Goal: Information Seeking & Learning: Learn about a topic

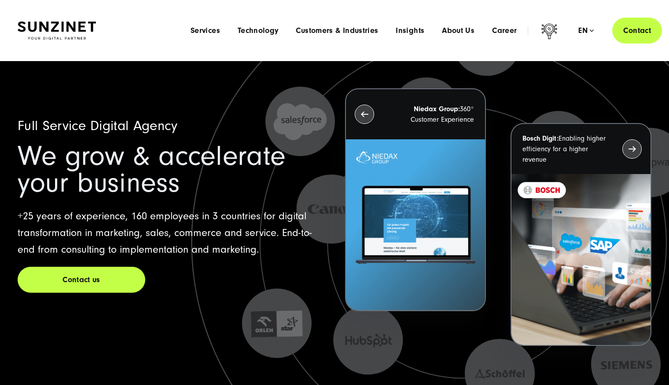
click at [593, 32] on div "Languages English Deutsch en" at bounding box center [585, 30] width 52 height 9
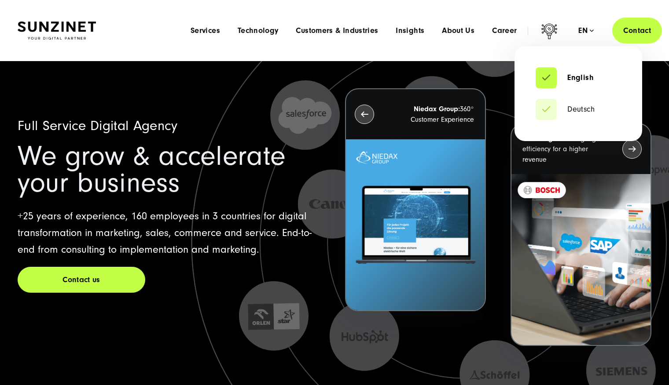
click at [589, 30] on div "en" at bounding box center [585, 30] width 15 height 9
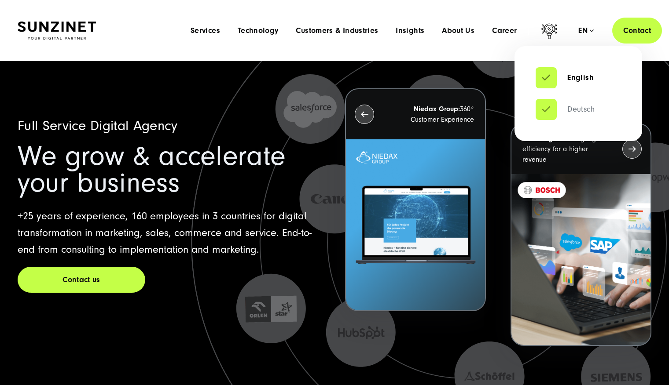
click at [582, 108] on link "Deutsch" at bounding box center [564, 109] width 59 height 9
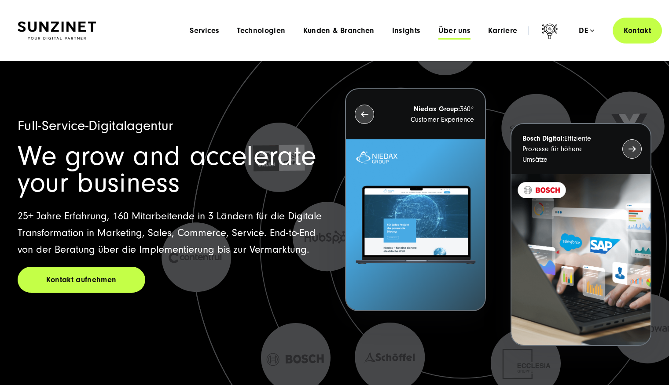
click at [460, 31] on span "Über uns" at bounding box center [454, 30] width 33 height 9
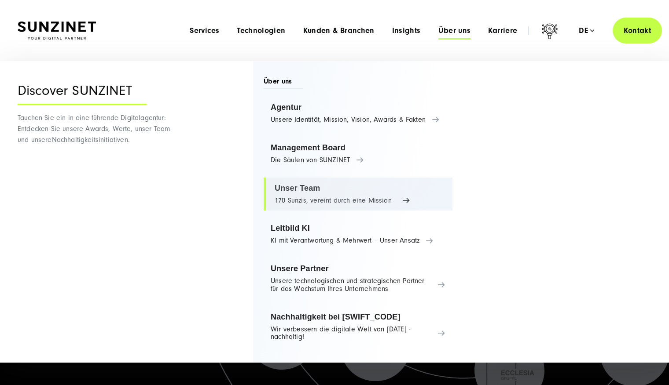
click at [306, 193] on link "Unser Team 170 Sunzis, vereint durch eine Mission" at bounding box center [357, 194] width 189 height 33
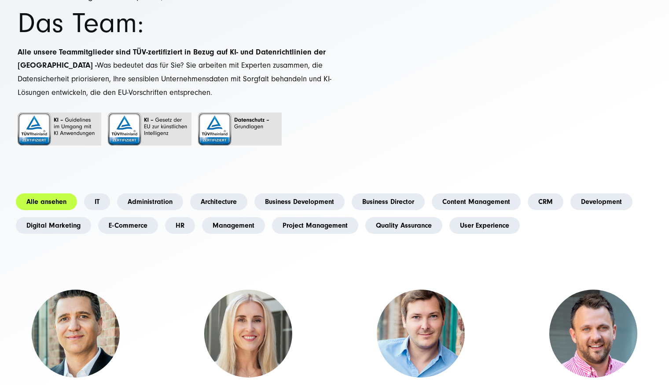
scroll to position [150, 0]
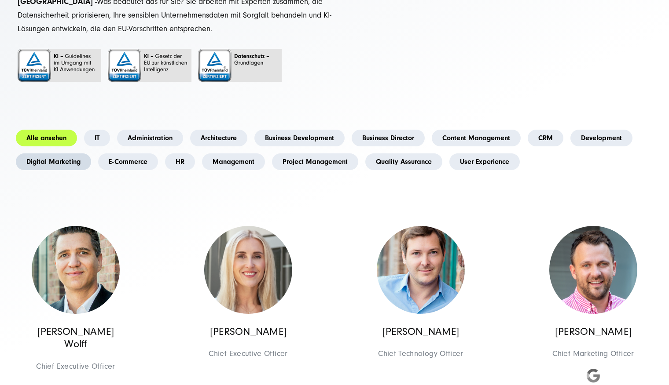
click at [42, 162] on link "Digital Marketing" at bounding box center [53, 161] width 75 height 17
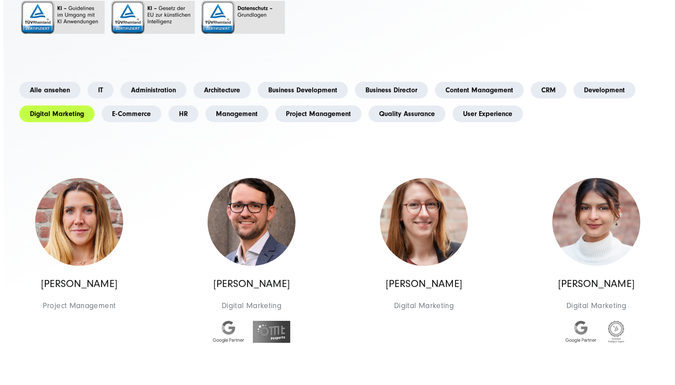
scroll to position [373, 0]
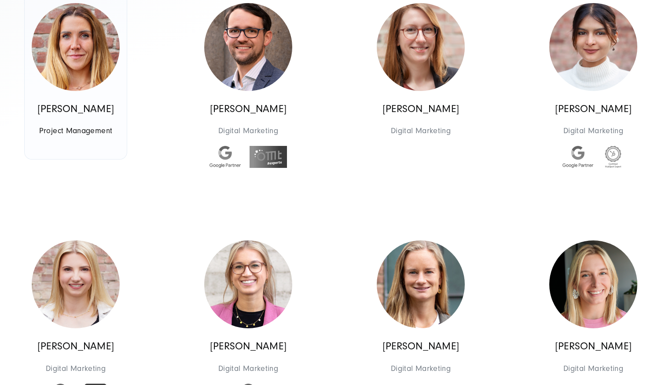
click at [83, 80] on img at bounding box center [76, 47] width 88 height 88
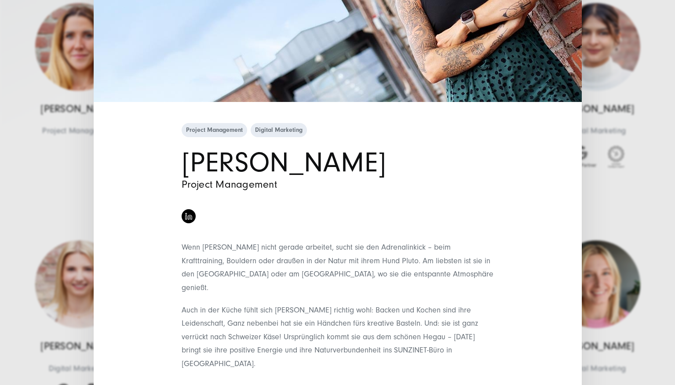
scroll to position [200, 0]
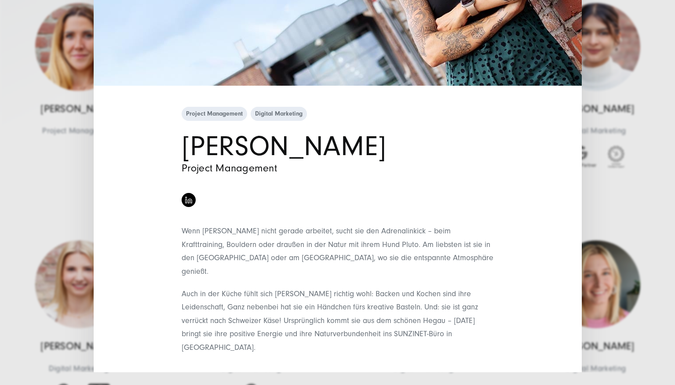
drag, startPoint x: 423, startPoint y: 337, endPoint x: 331, endPoint y: 324, distance: 92.4
click at [331, 324] on p "Auch in der Küche fühlt sich [PERSON_NAME] richtig wohl: Backen und Kochen sind…" at bounding box center [338, 321] width 312 height 67
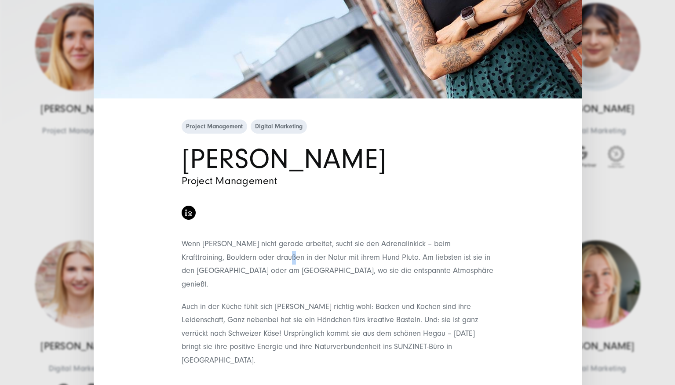
click at [418, 206] on ul at bounding box center [337, 210] width 317 height 28
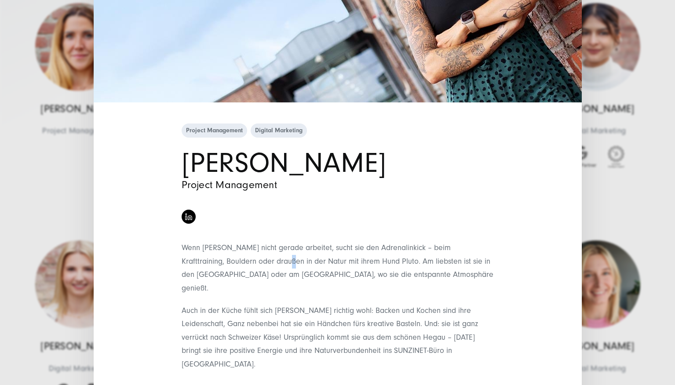
scroll to position [198, 0]
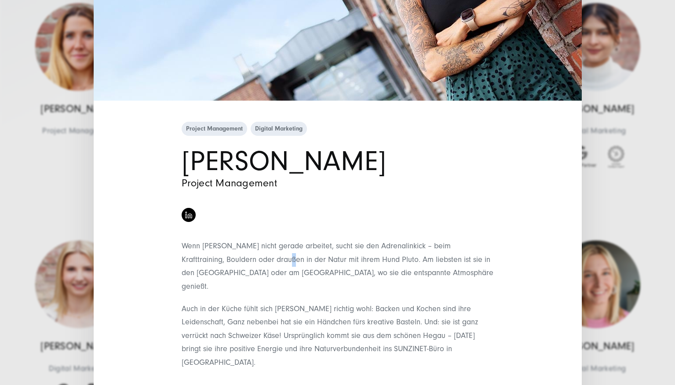
click at [118, 236] on div "Project Management Digital Marketing Isabell Sabellek Project Management Wenn I…" at bounding box center [338, 265] width 488 height 290
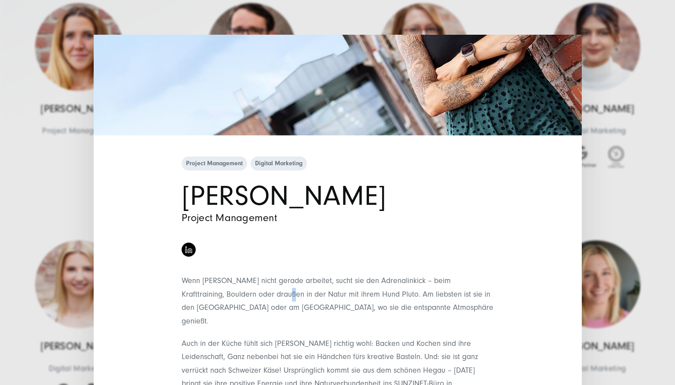
drag, startPoint x: 177, startPoint y: 157, endPoint x: 340, endPoint y: 194, distance: 166.2
click at [340, 194] on div "Project Management Digital Marketing Isabell Sabellek Project Management Wenn I…" at bounding box center [338, 300] width 330 height 290
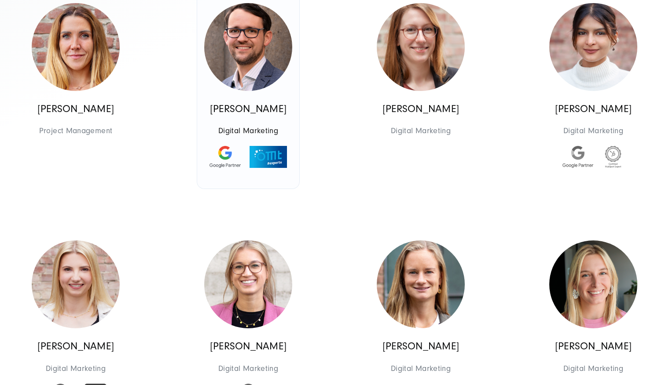
click at [243, 115] on p "[PERSON_NAME]" at bounding box center [248, 109] width 88 height 13
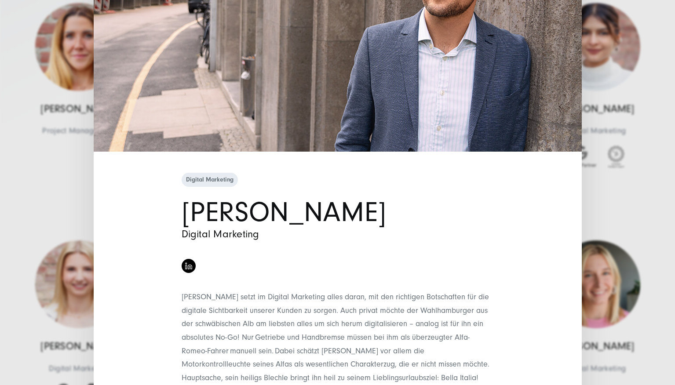
scroll to position [148, 0]
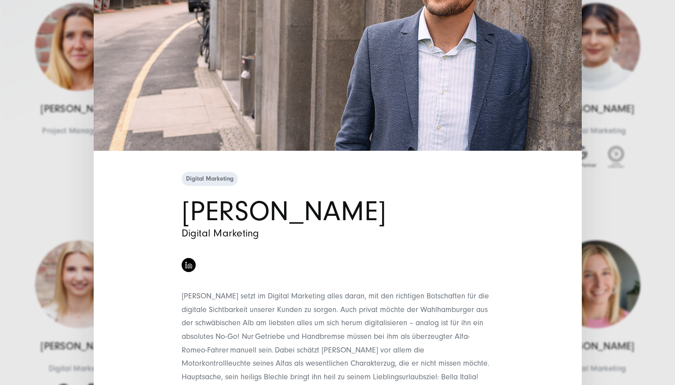
click at [207, 181] on span "Digital Marketing" at bounding box center [210, 179] width 56 height 14
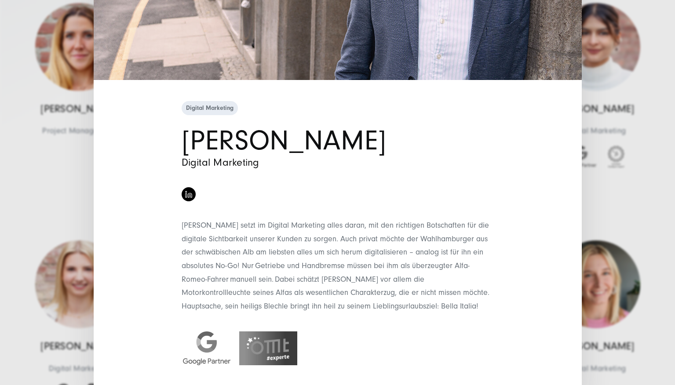
scroll to position [233, 0]
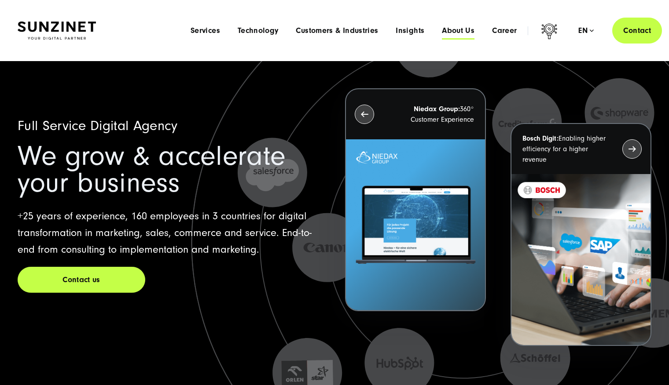
click at [458, 28] on span "About Us" at bounding box center [458, 30] width 33 height 9
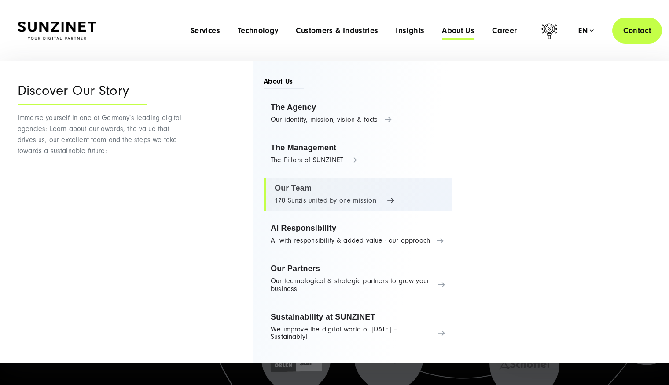
click at [304, 192] on link "Our Team 170 Sunzis united by one mission" at bounding box center [357, 194] width 189 height 33
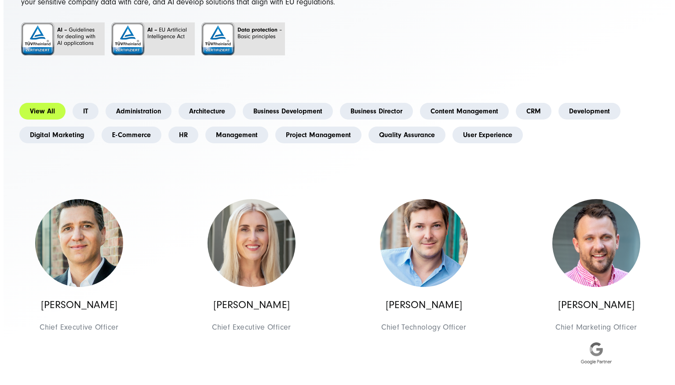
scroll to position [167, 0]
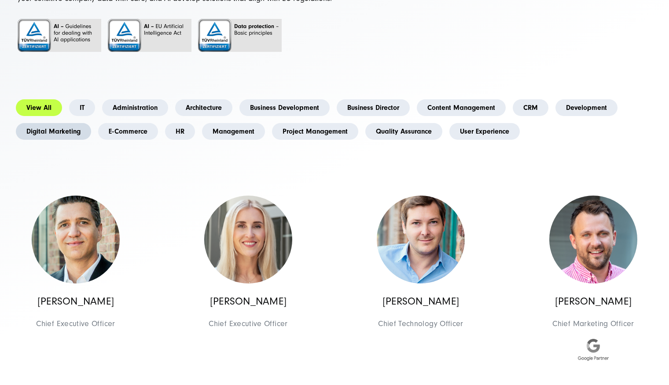
click at [58, 140] on link "Digital Marketing" at bounding box center [53, 131] width 75 height 17
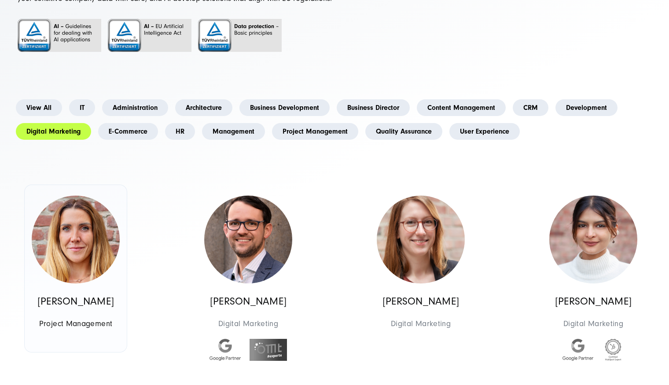
click at [83, 278] on img at bounding box center [76, 240] width 88 height 88
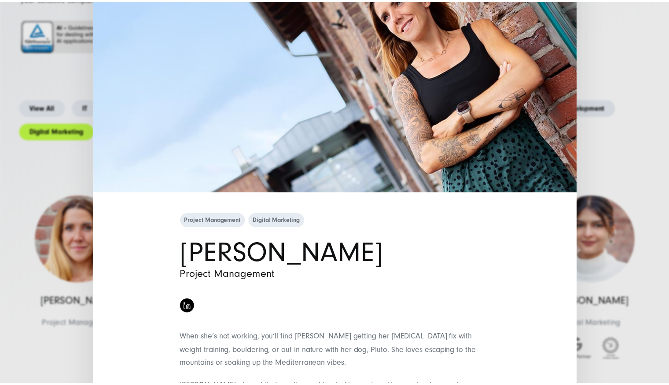
scroll to position [200, 0]
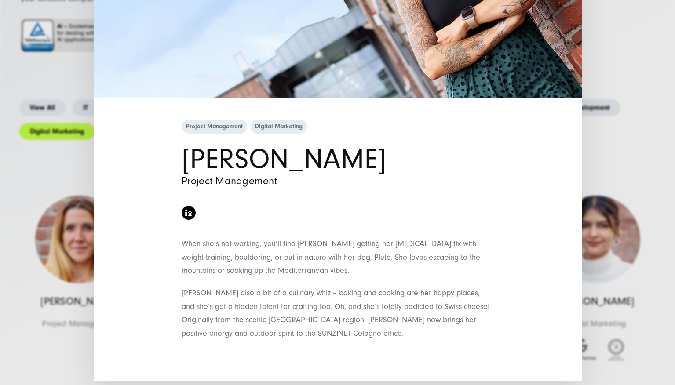
click at [614, 14] on div "Project Management Digital Marketing [PERSON_NAME] Project Management" at bounding box center [337, 192] width 675 height 385
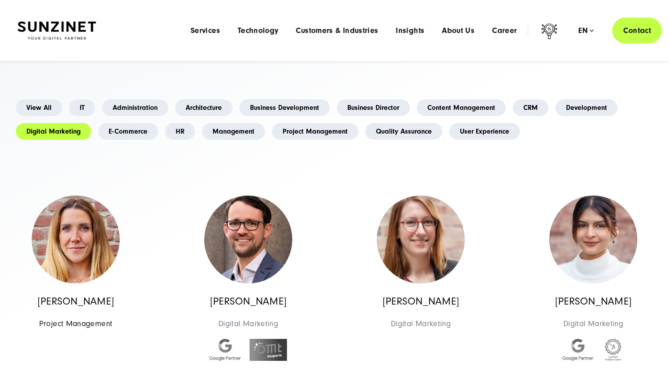
scroll to position [0, 0]
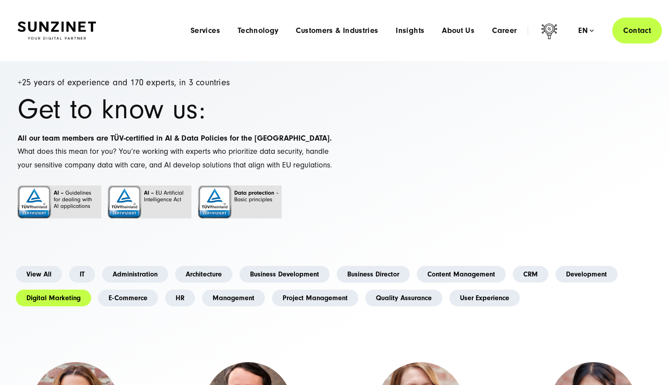
click at [594, 31] on div "Languages English Deutsch en" at bounding box center [585, 30] width 52 height 9
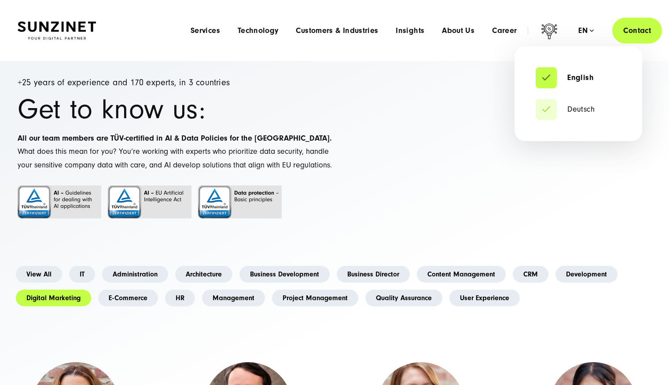
click at [590, 29] on div "en" at bounding box center [585, 30] width 15 height 9
click at [583, 111] on link "Deutsch" at bounding box center [564, 109] width 59 height 9
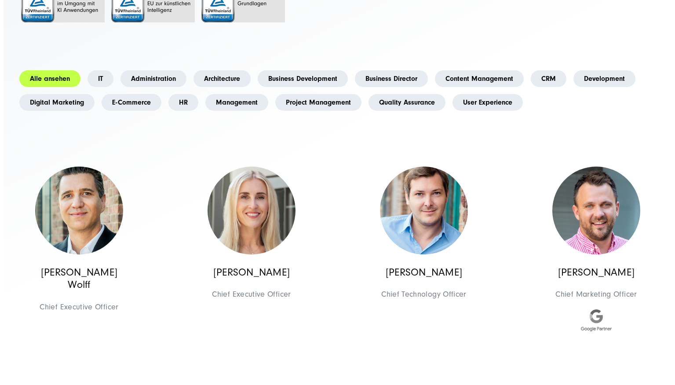
scroll to position [251, 0]
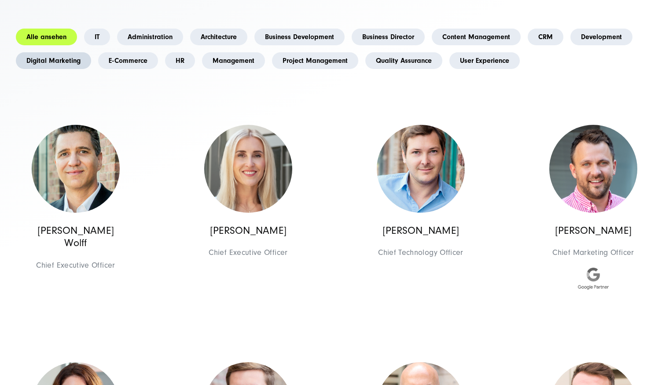
click at [51, 60] on link "Digital Marketing" at bounding box center [53, 60] width 75 height 17
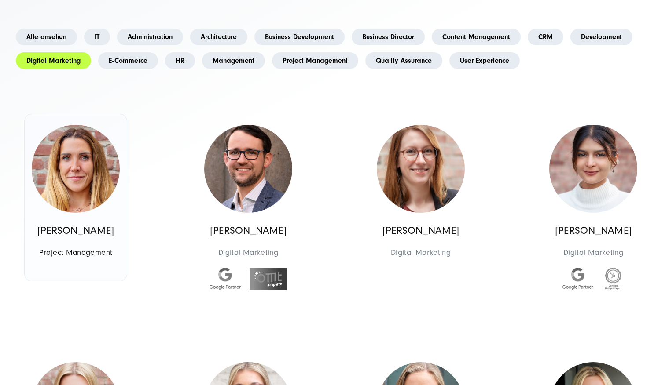
click at [86, 180] on img at bounding box center [76, 169] width 88 height 88
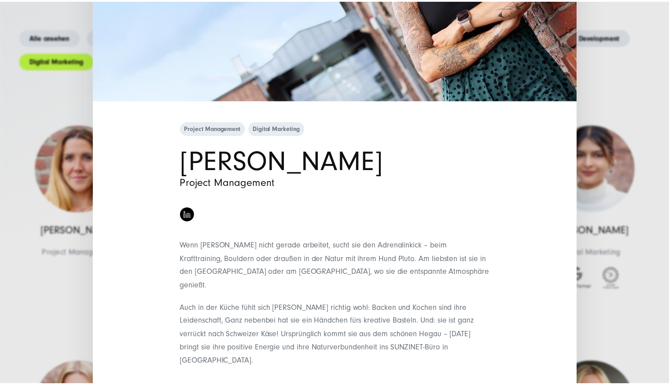
scroll to position [200, 0]
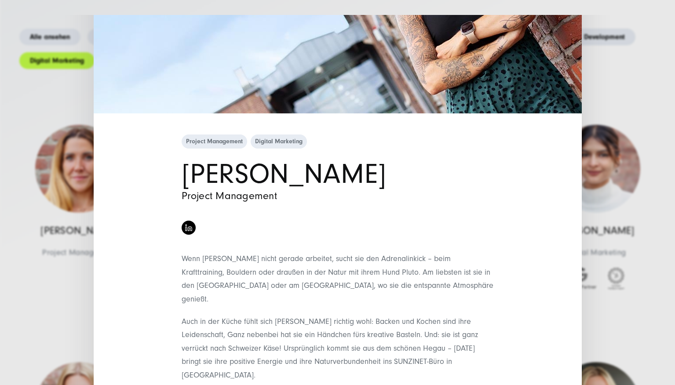
drag, startPoint x: 181, startPoint y: 124, endPoint x: 121, endPoint y: 163, distance: 71.2
click at [246, 138] on ul "Project Management Digital Marketing" at bounding box center [338, 142] width 316 height 18
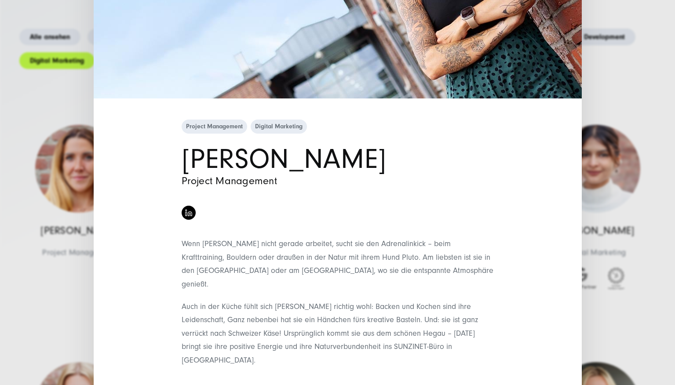
click at [617, 73] on div "Project Management Digital Marketing [PERSON_NAME] Project Management" at bounding box center [337, 192] width 675 height 385
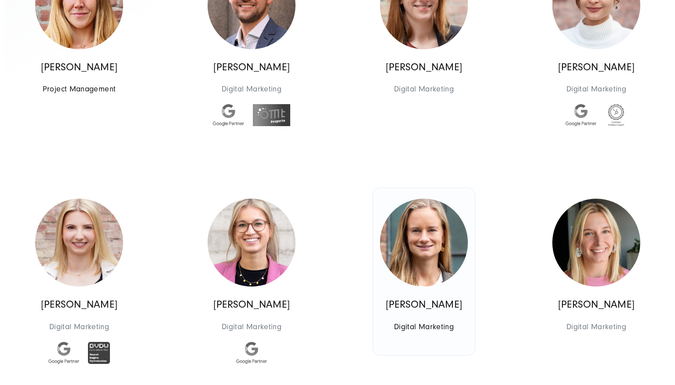
scroll to position [416, 0]
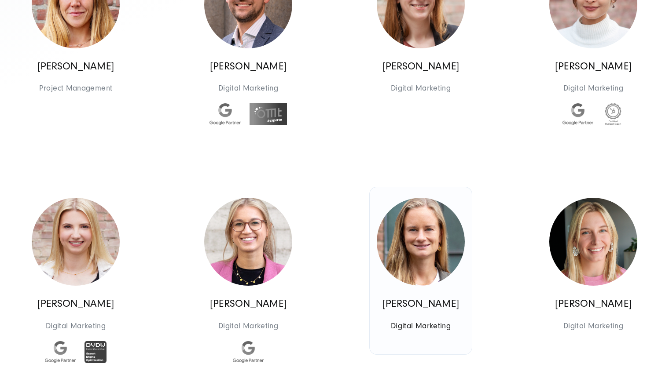
click at [418, 272] on img at bounding box center [420, 242] width 88 height 88
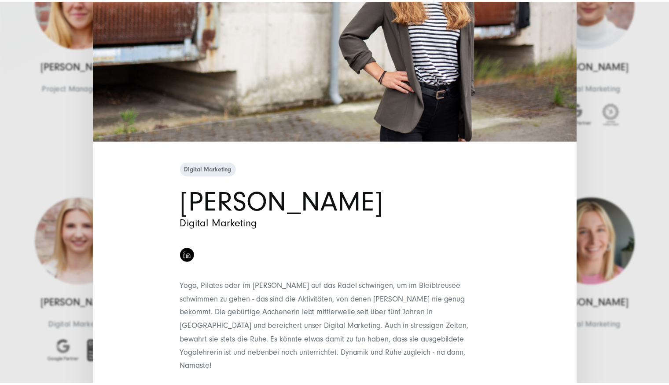
scroll to position [178, 0]
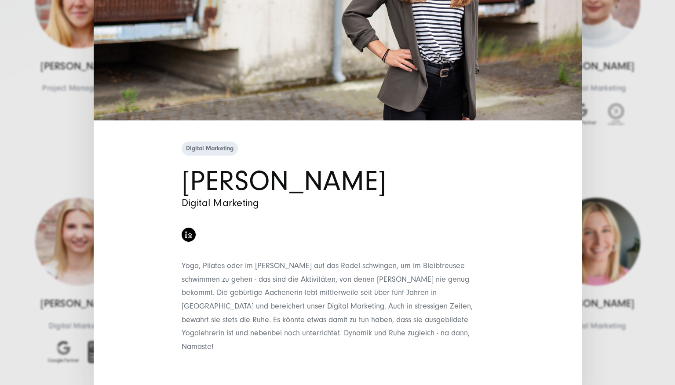
click at [595, 172] on div "Digital Marketing [PERSON_NAME] Digital Marketing" at bounding box center [337, 192] width 675 height 385
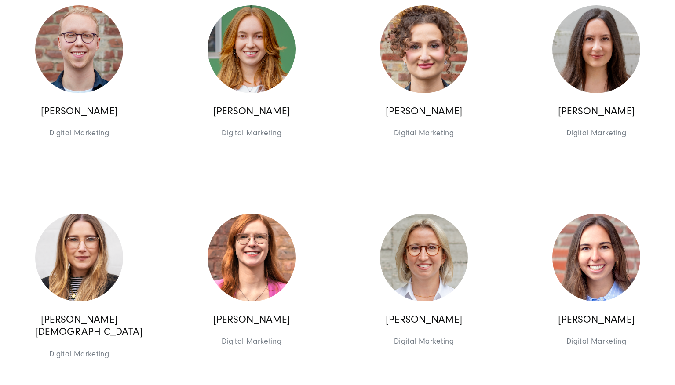
scroll to position [862, 0]
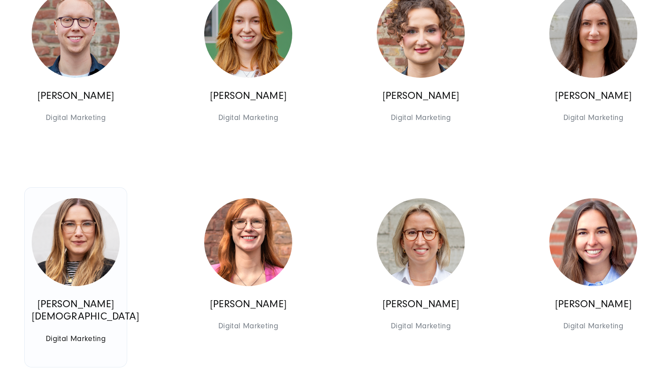
click at [103, 256] on img at bounding box center [76, 242] width 88 height 88
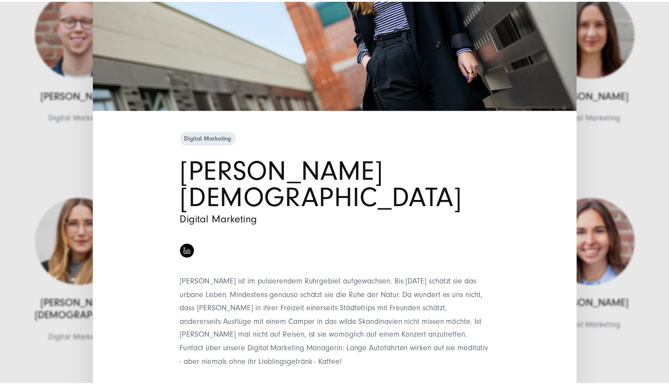
scroll to position [191, 0]
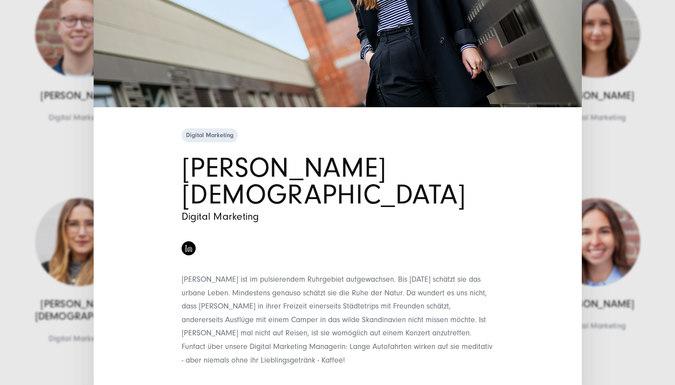
click at [621, 168] on div "Digital Marketing [PERSON_NAME][DEMOGRAPHIC_DATA] Digital Marketing" at bounding box center [337, 192] width 675 height 385
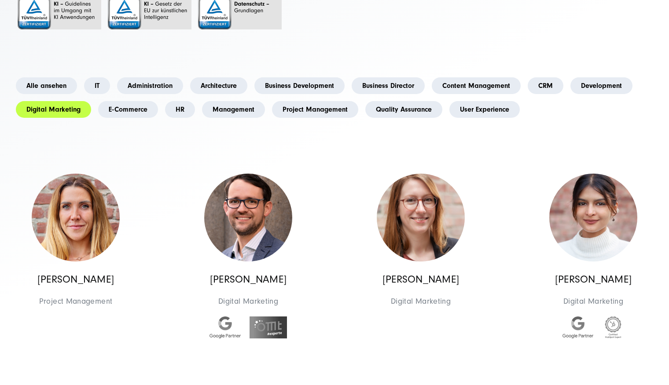
scroll to position [228, 0]
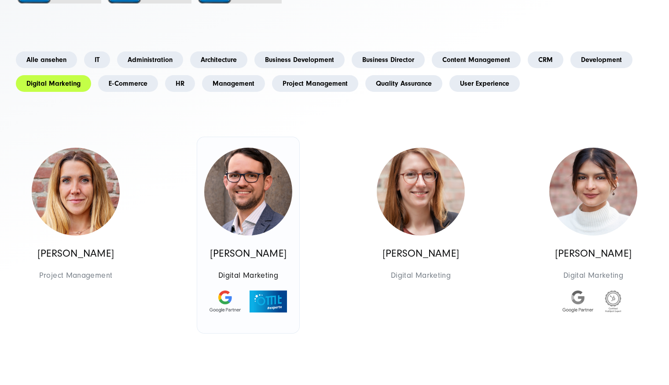
click at [253, 208] on img at bounding box center [248, 192] width 88 height 88
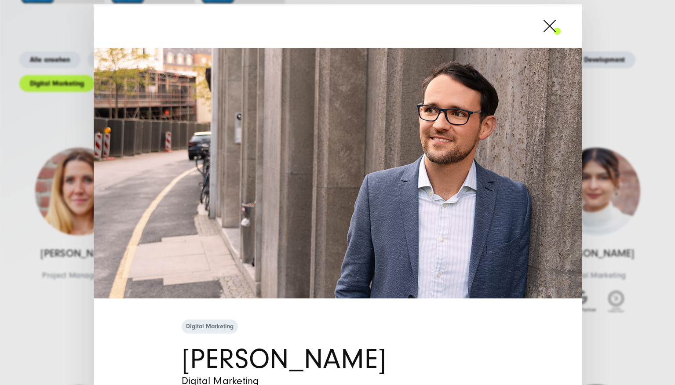
click at [561, 27] on span at bounding box center [561, 26] width 0 height 22
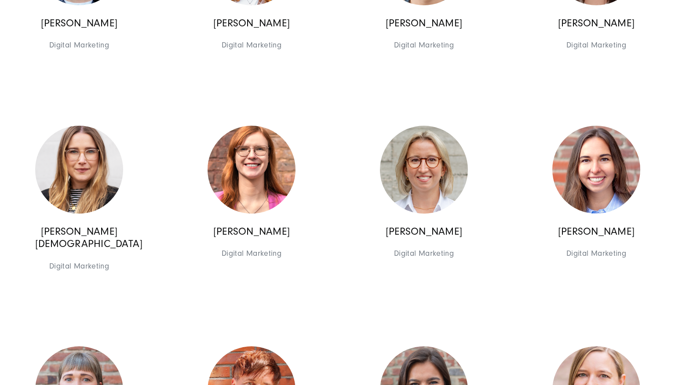
scroll to position [949, 0]
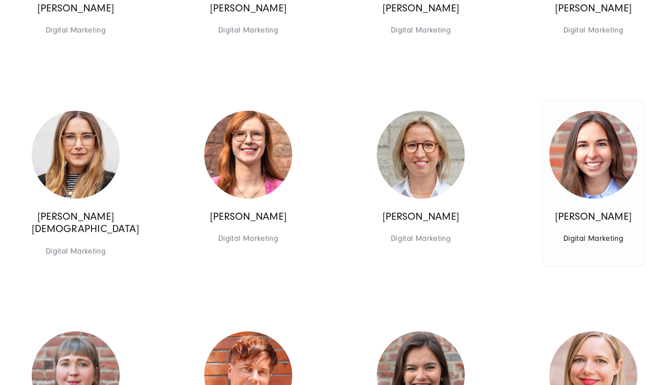
click at [589, 183] on img at bounding box center [593, 155] width 88 height 88
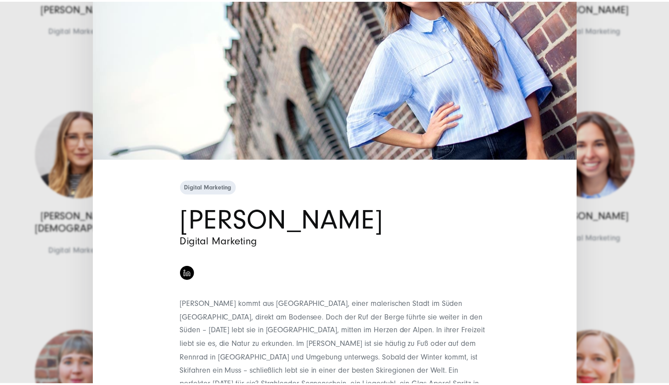
scroll to position [205, 0]
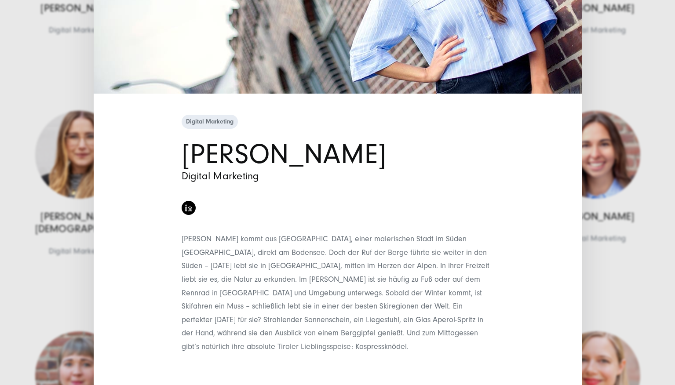
click at [637, 82] on div "Digital Marketing [PERSON_NAME] Digital Marketing" at bounding box center [337, 192] width 675 height 385
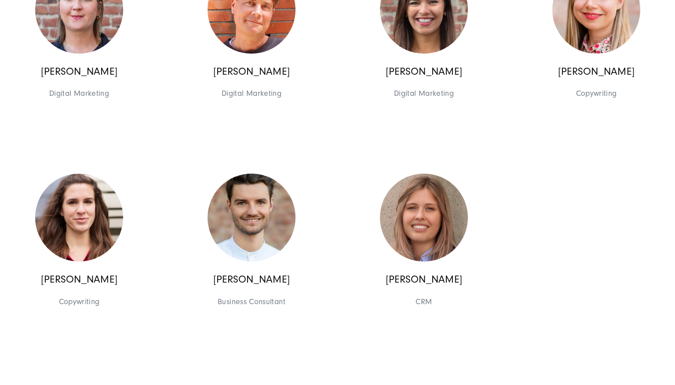
scroll to position [1317, 0]
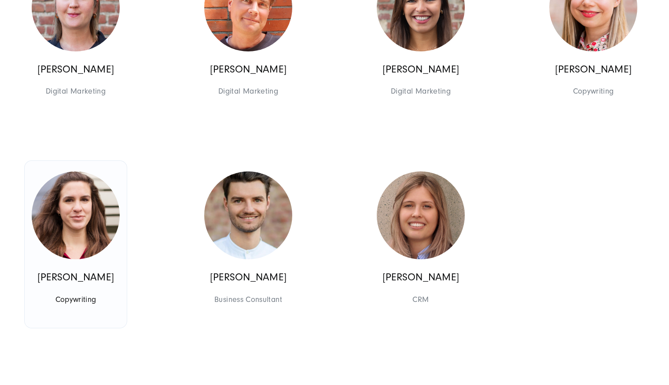
click at [79, 235] on img at bounding box center [76, 216] width 88 height 88
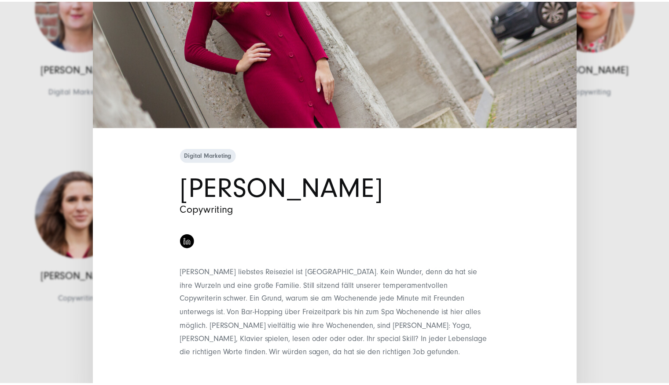
scroll to position [191, 0]
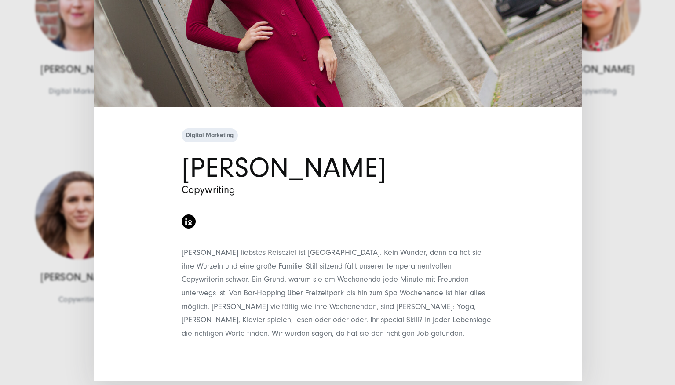
click at [611, 136] on div "Digital Marketing [PERSON_NAME] Copywriting" at bounding box center [337, 192] width 675 height 385
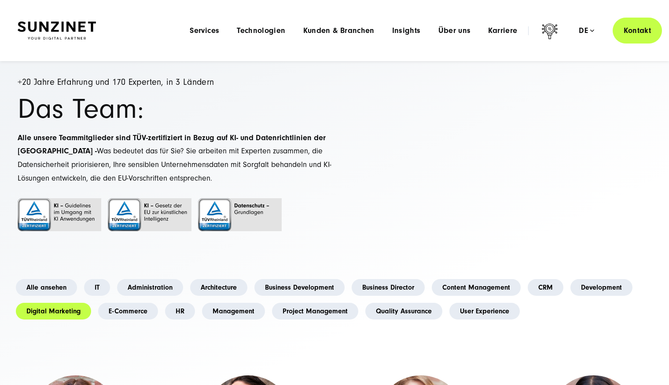
scroll to position [0, 0]
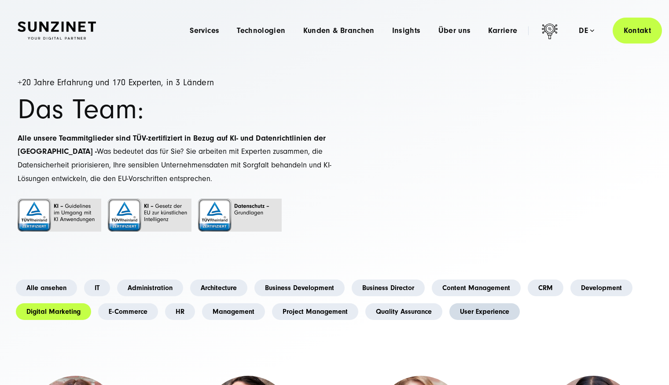
click at [497, 316] on link "User Experience" at bounding box center [484, 311] width 70 height 17
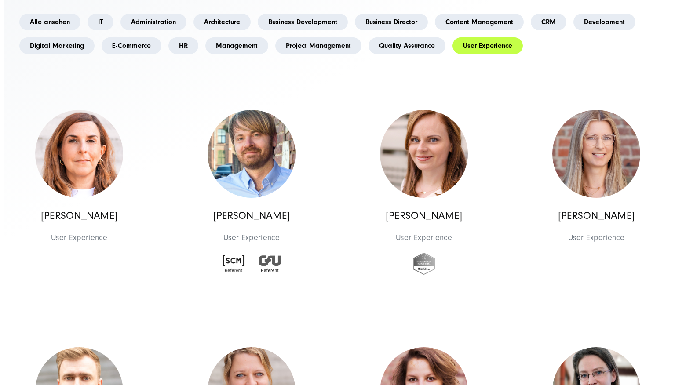
scroll to position [267, 0]
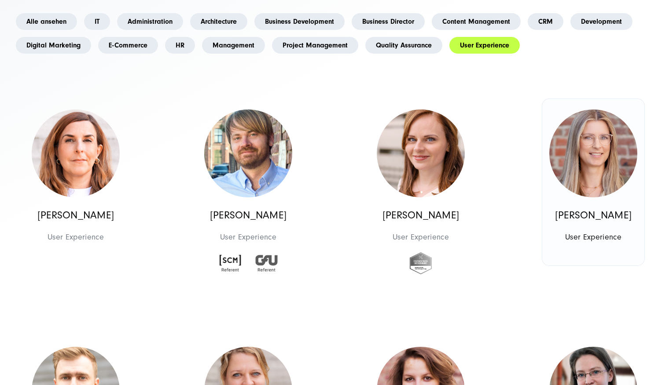
click at [586, 182] on img at bounding box center [593, 154] width 88 height 88
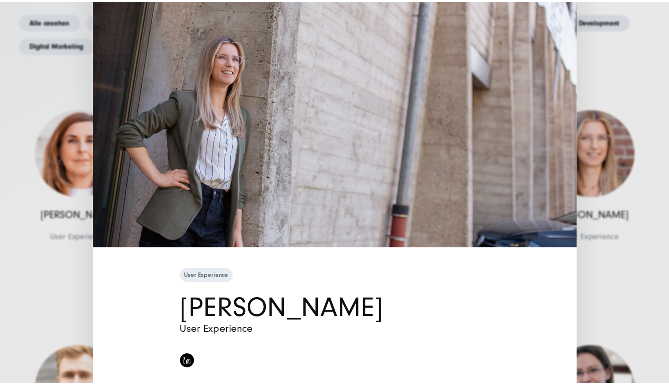
scroll to position [164, 0]
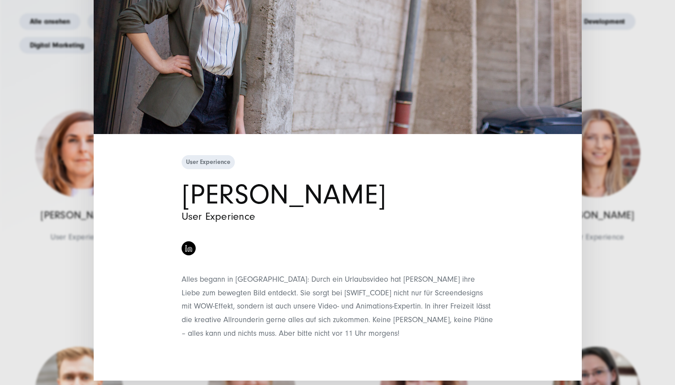
click at [611, 81] on div "User Experience [PERSON_NAME] User Experience" at bounding box center [337, 192] width 675 height 385
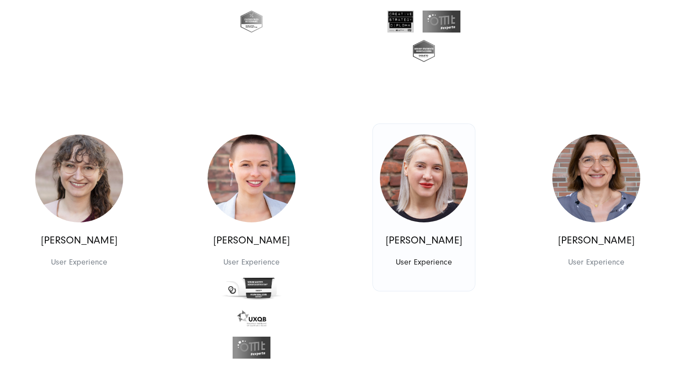
scroll to position [751, 0]
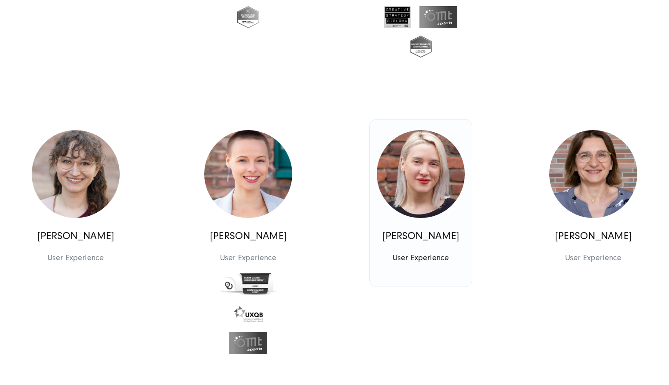
click at [421, 196] on img at bounding box center [420, 174] width 88 height 88
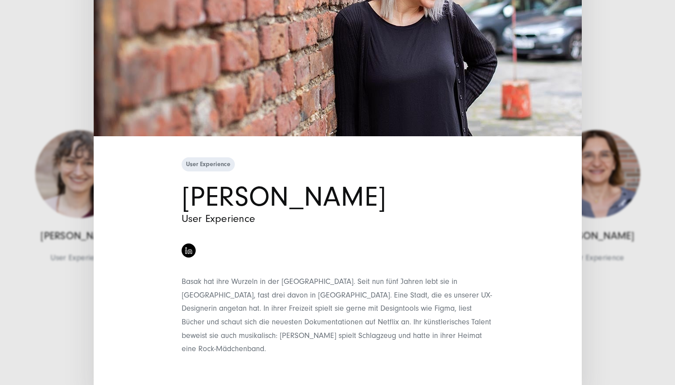
scroll to position [164, 0]
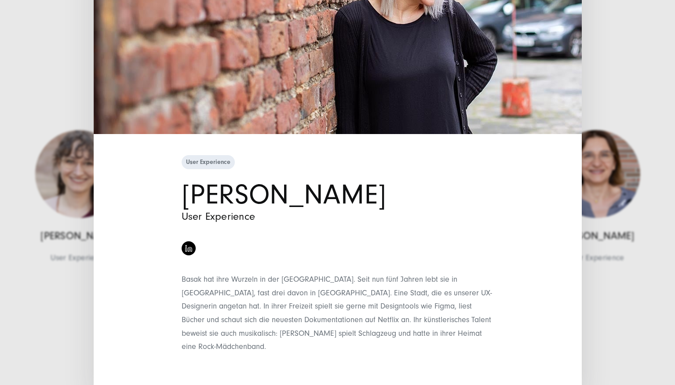
click at [588, 93] on div "User Experience [PERSON_NAME] User Experience" at bounding box center [337, 192] width 675 height 385
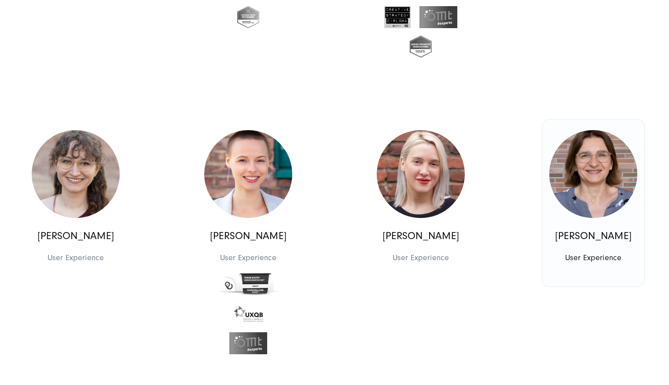
click at [589, 237] on p "[PERSON_NAME]" at bounding box center [593, 236] width 88 height 13
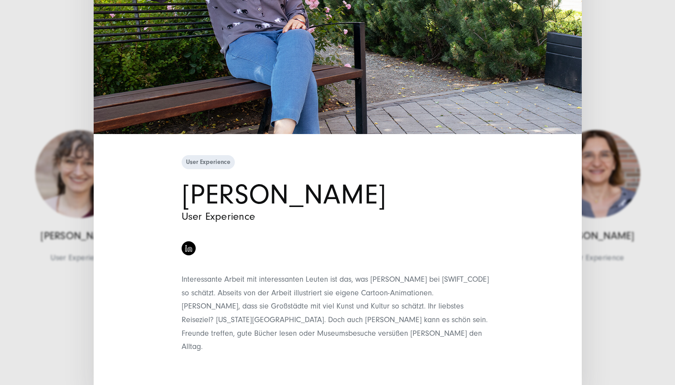
click at [606, 58] on div "User Experience [PERSON_NAME] User Experience" at bounding box center [337, 192] width 675 height 385
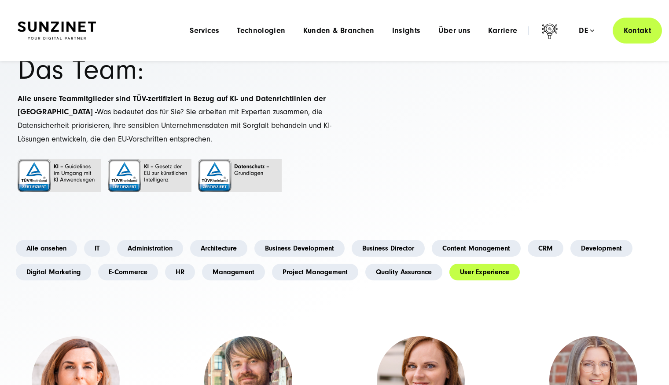
scroll to position [0, 0]
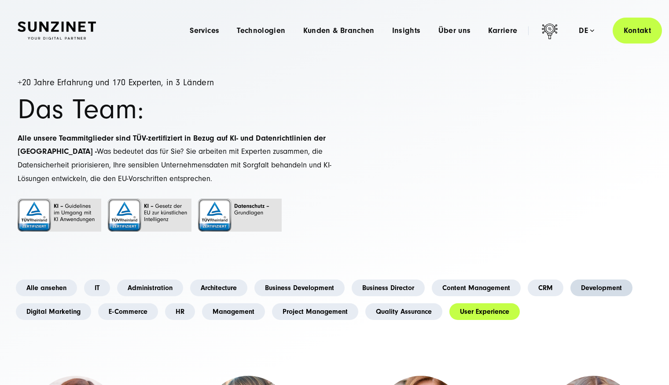
click at [608, 288] on link "Development" at bounding box center [601, 288] width 62 height 17
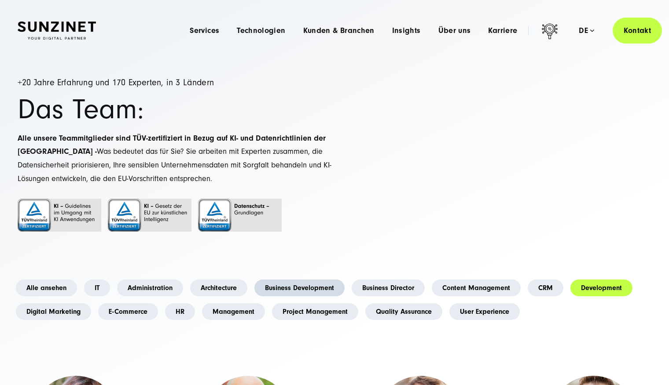
click at [316, 285] on link "Business Development" at bounding box center [299, 288] width 90 height 17
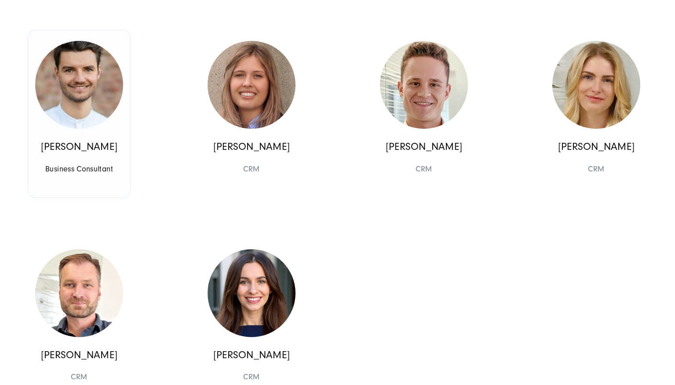
scroll to position [1043, 0]
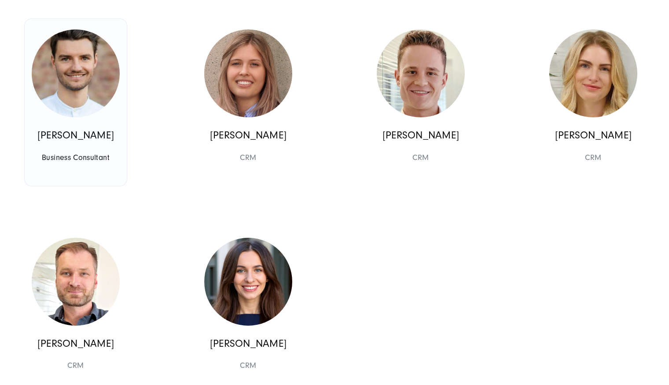
click at [81, 93] on img at bounding box center [76, 73] width 88 height 88
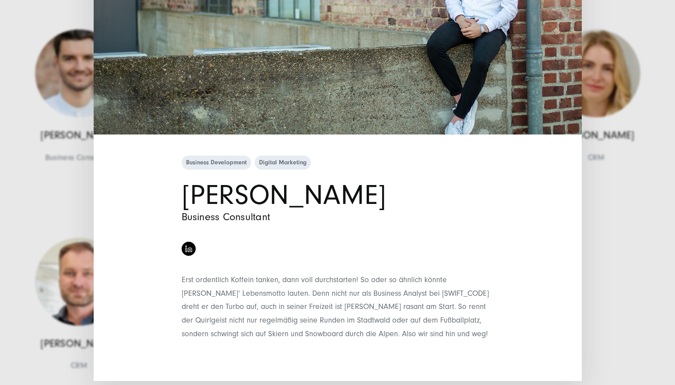
scroll to position [164, 0]
